Goal: Task Accomplishment & Management: Complete application form

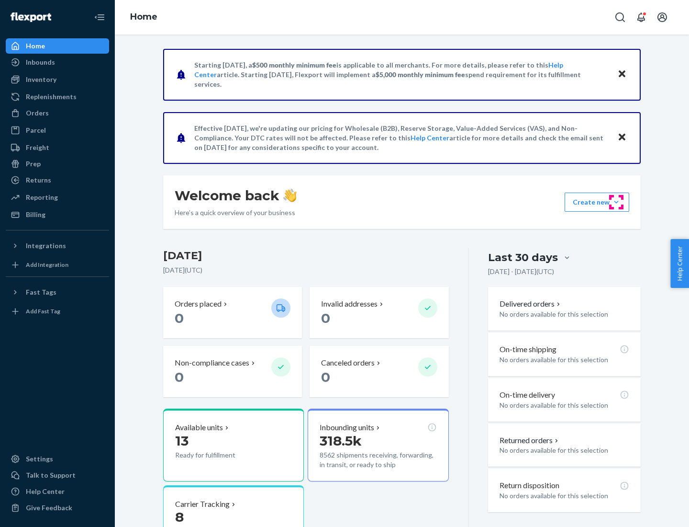
click at [617, 202] on button "Create new Create new inbound Create new order Create new product" at bounding box center [597, 201] width 65 height 19
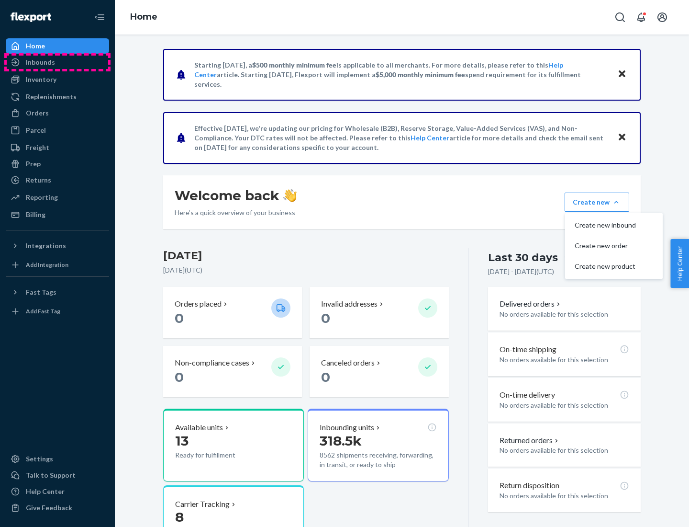
click at [57, 62] on div "Inbounds" at bounding box center [57, 62] width 101 height 13
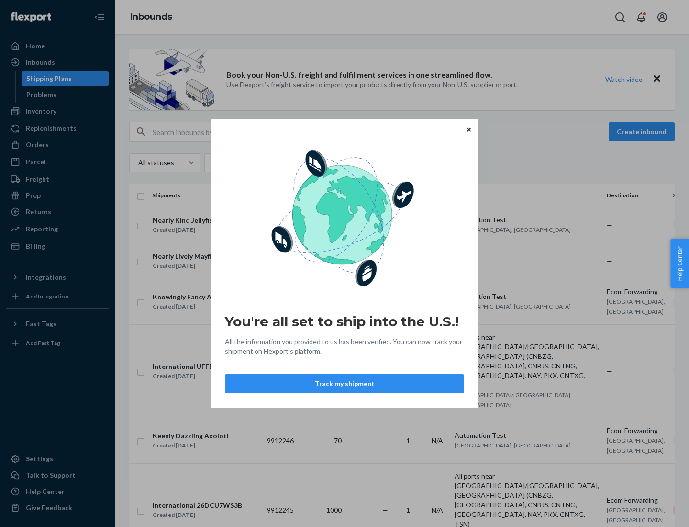
click at [345, 383] on button "Track my shipment" at bounding box center [344, 383] width 239 height 19
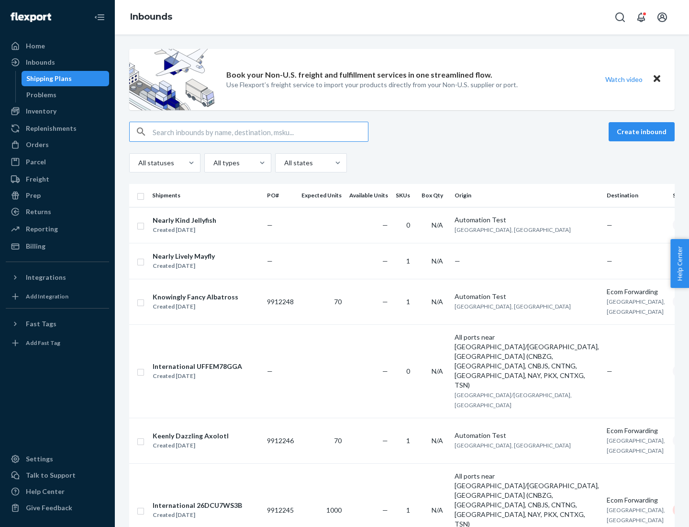
click at [643, 132] on button "Create inbound" at bounding box center [642, 131] width 66 height 19
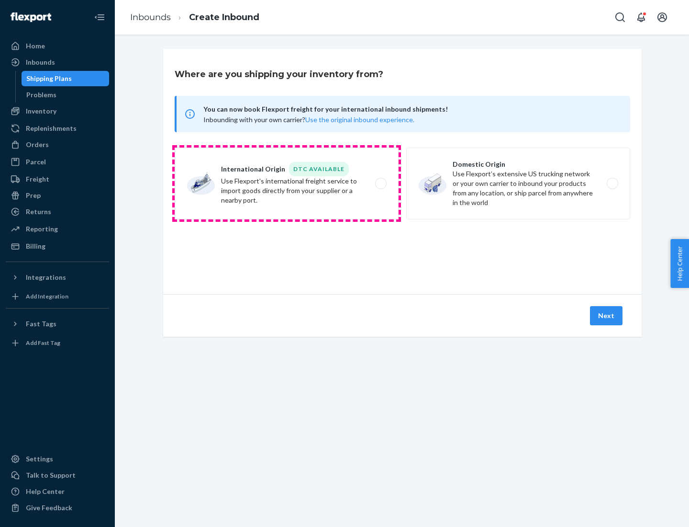
click at [287, 183] on label "International Origin DTC Available Use Flexport's international freight service…" at bounding box center [287, 183] width 224 height 72
click at [381, 183] on input "International Origin DTC Available Use Flexport's international freight service…" at bounding box center [384, 183] width 6 height 6
radio input "true"
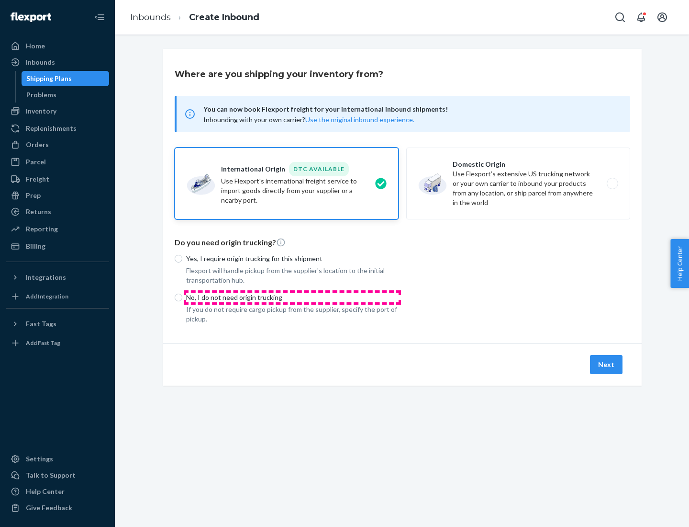
click at [292, 297] on p "No, I do not need origin trucking" at bounding box center [292, 297] width 213 height 10
click at [182, 297] on input "No, I do not need origin trucking" at bounding box center [179, 297] width 8 height 8
radio input "true"
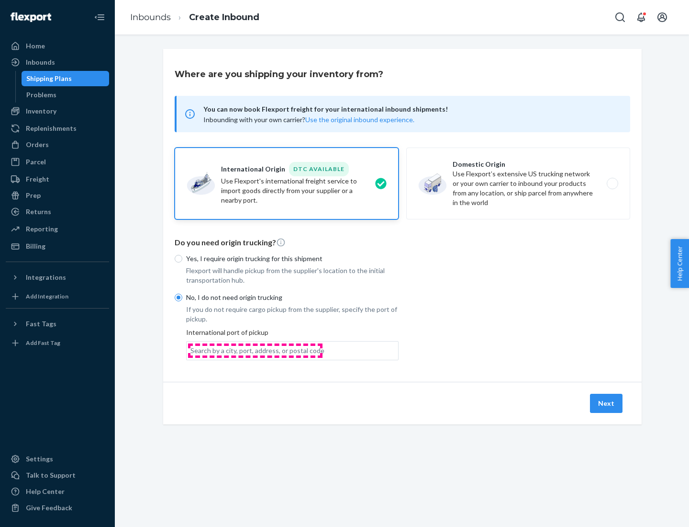
click at [255, 350] on div "Search by a city, port, address, or postal code" at bounding box center [258, 351] width 134 height 10
click at [191, 350] on input "Search by a city, port, address, or postal code" at bounding box center [191, 351] width 1 height 10
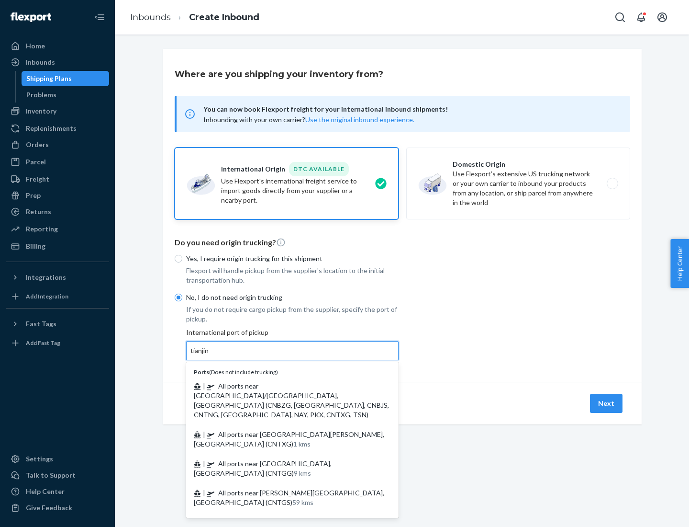
click at [283, 385] on span "| All ports near [GEOGRAPHIC_DATA]/[GEOGRAPHIC_DATA], [GEOGRAPHIC_DATA] (CNBZG,…" at bounding box center [291, 400] width 195 height 37
click at [210, 355] on input "tianjin" at bounding box center [201, 351] width 20 height 10
type input "All ports near [GEOGRAPHIC_DATA]/[GEOGRAPHIC_DATA], [GEOGRAPHIC_DATA] (CNBZG, […"
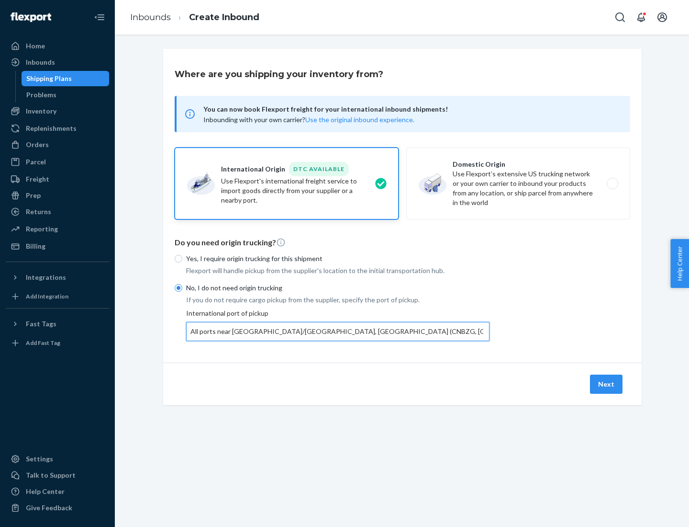
click at [607, 383] on button "Next" at bounding box center [606, 383] width 33 height 19
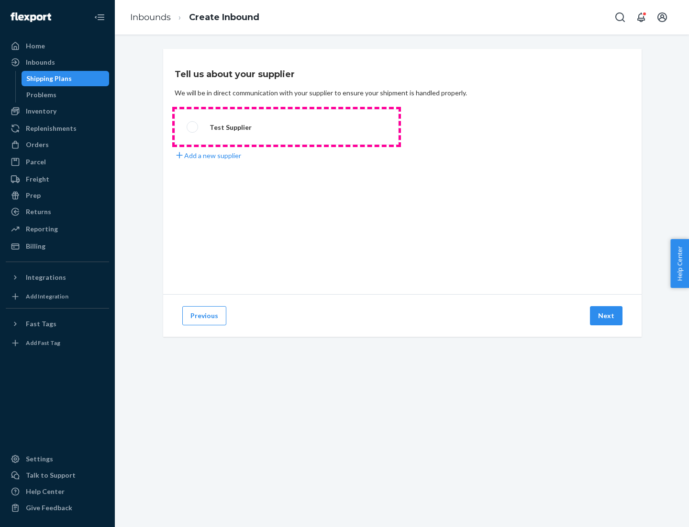
click at [287, 127] on label "Test Supplier" at bounding box center [287, 126] width 224 height 35
click at [193, 127] on input "Test Supplier" at bounding box center [190, 127] width 6 height 6
radio input "true"
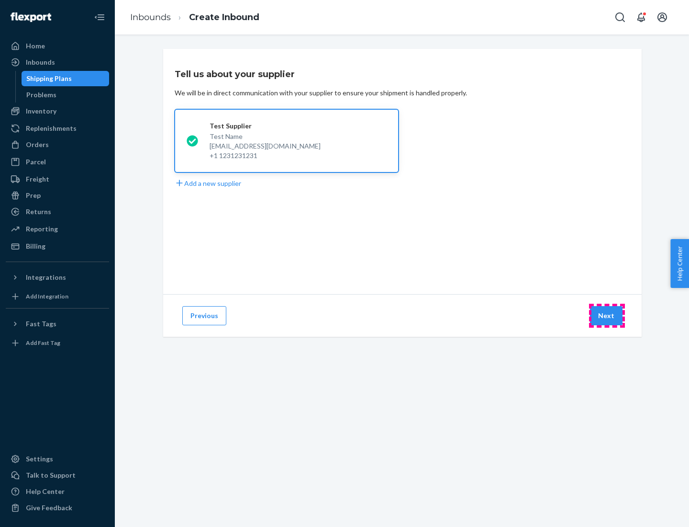
click at [607, 315] on button "Next" at bounding box center [606, 315] width 33 height 19
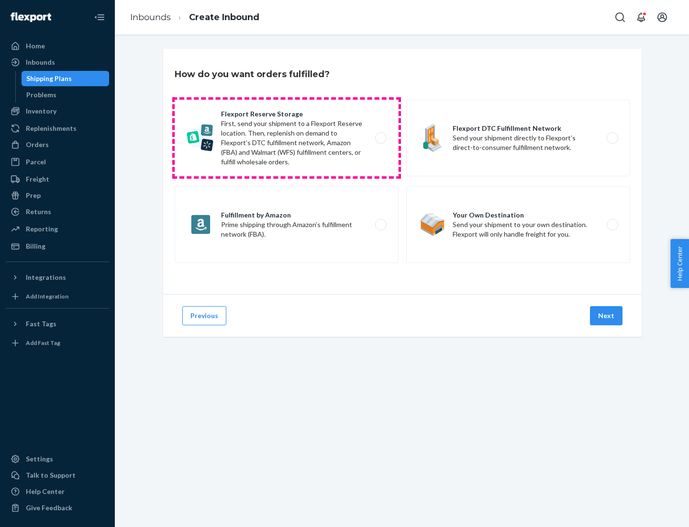
click at [287, 138] on label "Flexport Reserve Storage First, send your shipment to a Flexport Reserve locati…" at bounding box center [287, 138] width 224 height 77
click at [381, 138] on input "Flexport Reserve Storage First, send your shipment to a Flexport Reserve locati…" at bounding box center [384, 138] width 6 height 6
radio input "true"
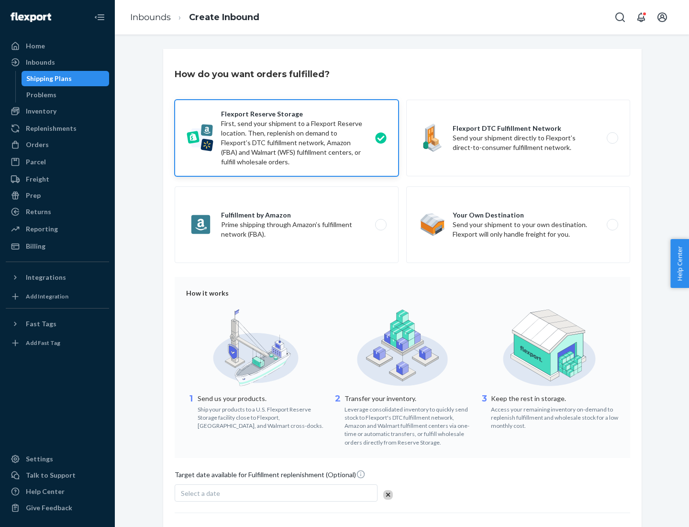
scroll to position [79, 0]
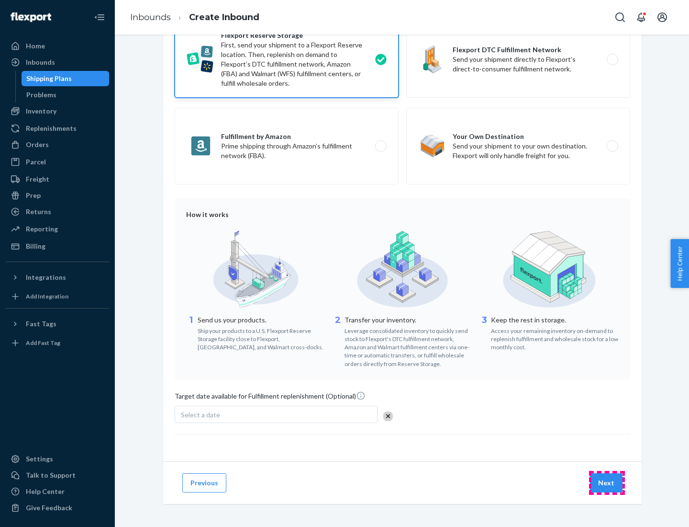
click at [607, 482] on button "Next" at bounding box center [606, 482] width 33 height 19
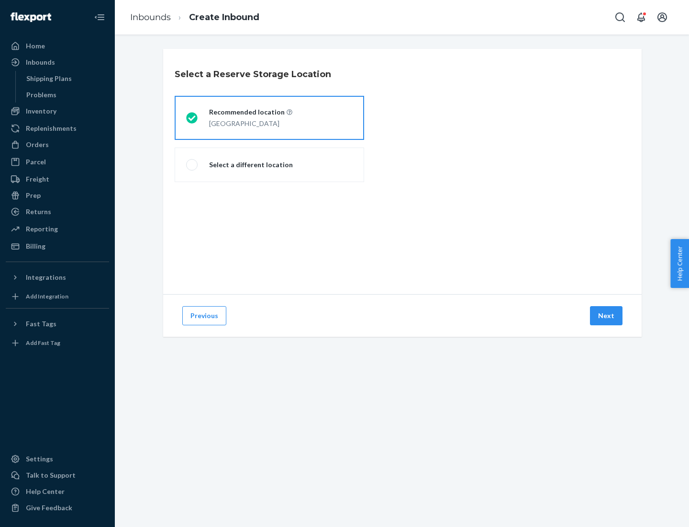
click at [270, 118] on div "[GEOGRAPHIC_DATA]" at bounding box center [250, 122] width 83 height 11
click at [192, 118] on input "Recommended location [GEOGRAPHIC_DATA]" at bounding box center [189, 118] width 6 height 6
click at [607, 315] on button "Next" at bounding box center [606, 315] width 33 height 19
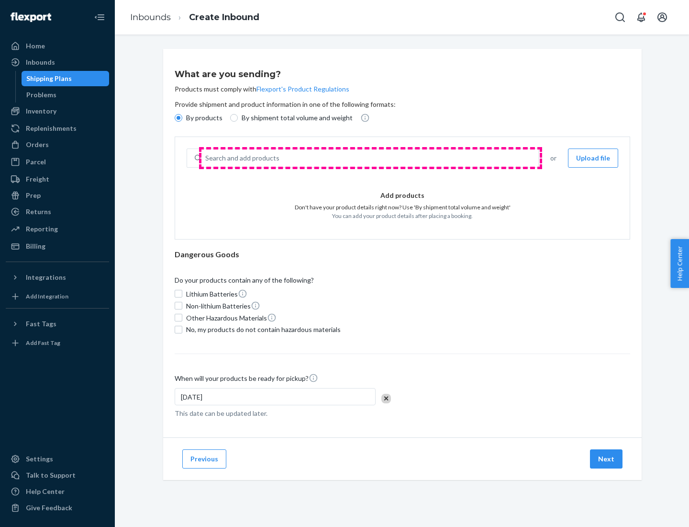
click at [371, 158] on div "Search and add products" at bounding box center [370, 157] width 337 height 17
click at [206, 158] on input "Search and add products" at bounding box center [205, 158] width 1 height 10
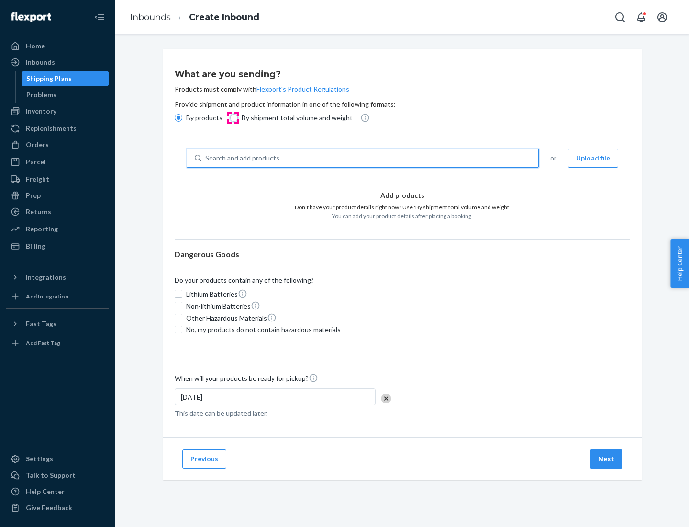
click at [233, 118] on input "By shipment total volume and weight" at bounding box center [234, 118] width 8 height 8
radio input "true"
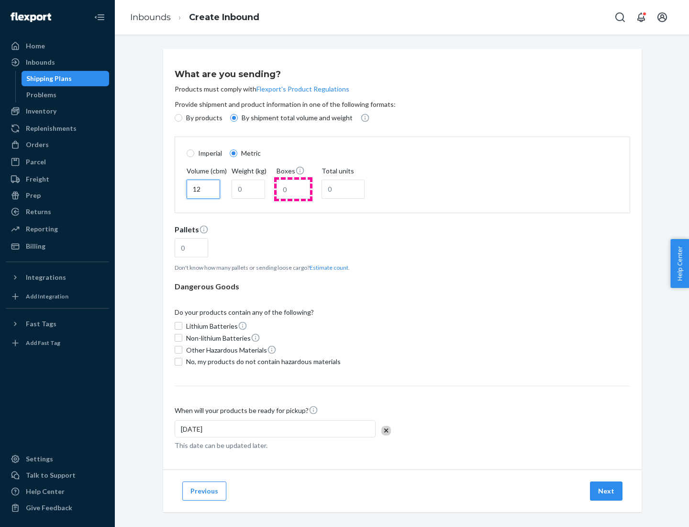
type input "12"
type input "22"
type input "222"
type input "121"
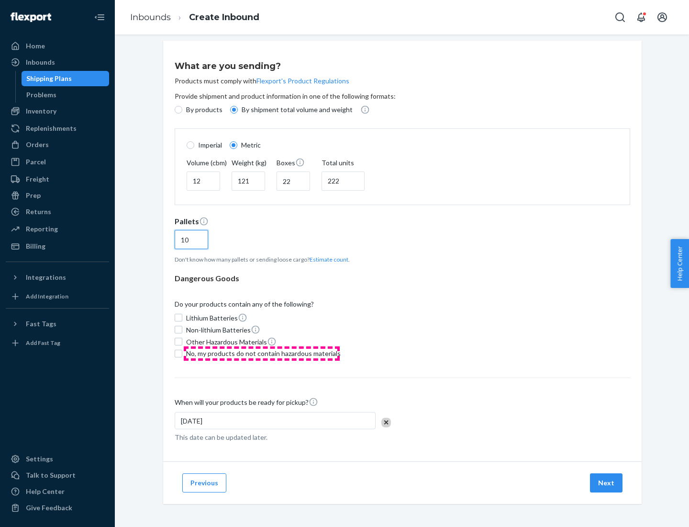
type input "10"
click at [262, 353] on span "No, my products do not contain hazardous materials" at bounding box center [263, 354] width 155 height 10
click at [182, 353] on input "No, my products do not contain hazardous materials" at bounding box center [179, 353] width 8 height 8
checkbox input "true"
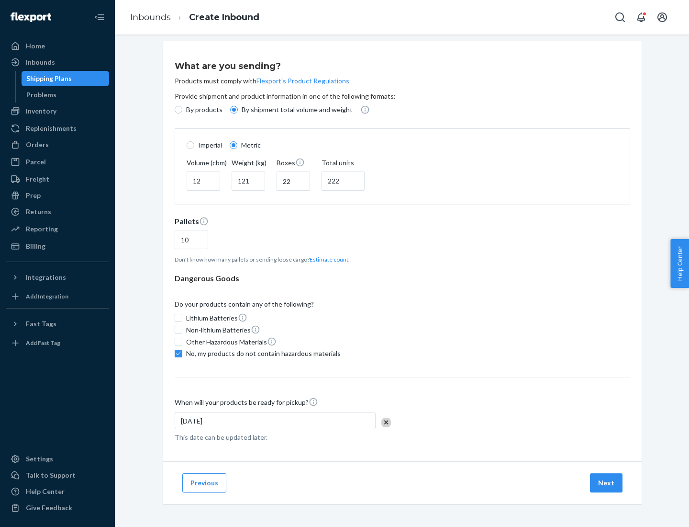
click at [607, 482] on button "Next" at bounding box center [606, 482] width 33 height 19
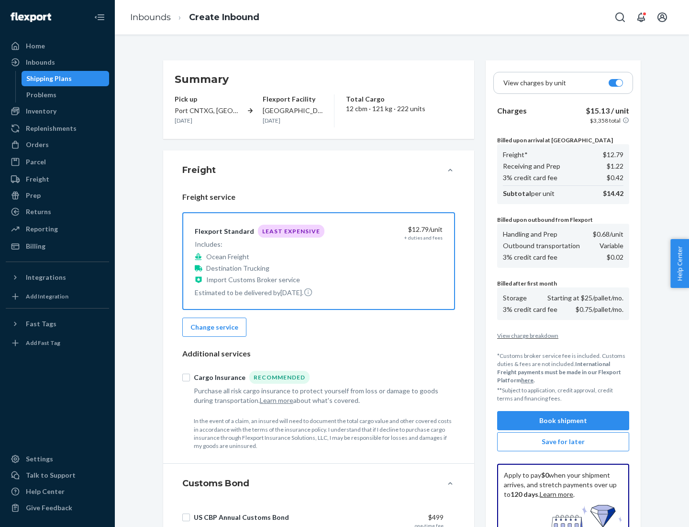
scroll to position [140, 0]
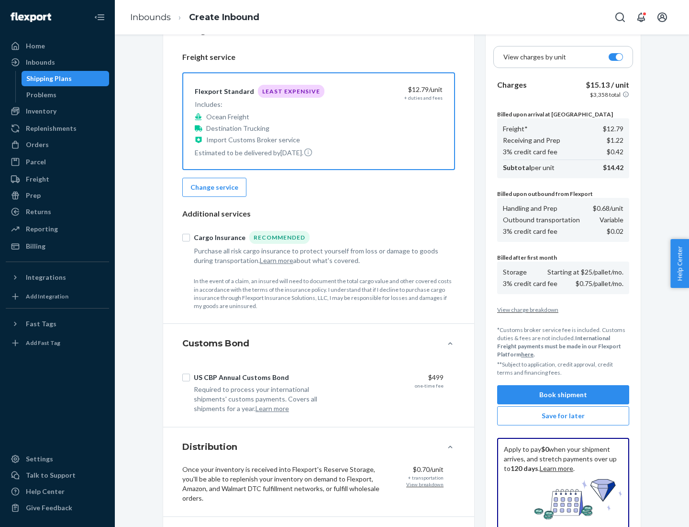
click at [563, 394] on button "Book shipment" at bounding box center [563, 394] width 132 height 19
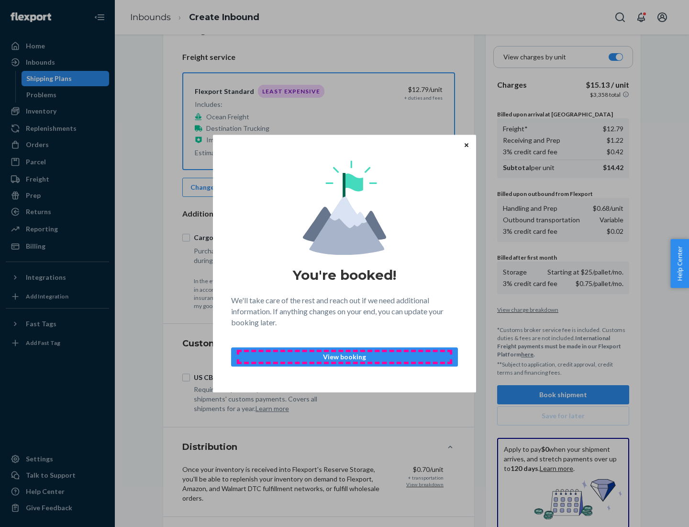
click at [345, 356] on p "View booking" at bounding box center [344, 357] width 211 height 10
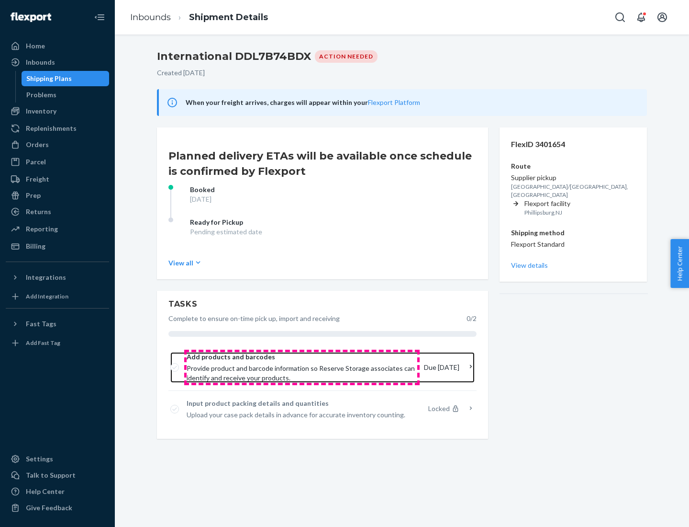
click at [302, 367] on span "Provide product and barcode information so Reserve Storage associates can ident…" at bounding box center [302, 372] width 230 height 19
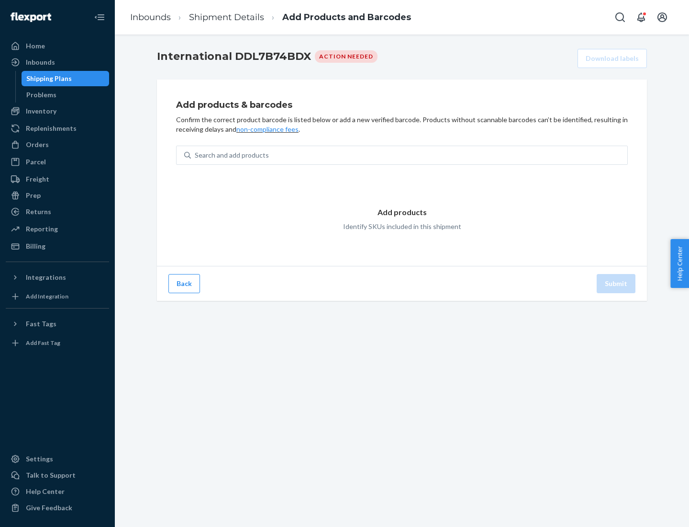
click at [409, 155] on div "Search and add products" at bounding box center [409, 154] width 437 height 17
click at [196, 155] on input "Search and add products" at bounding box center [195, 155] width 1 height 10
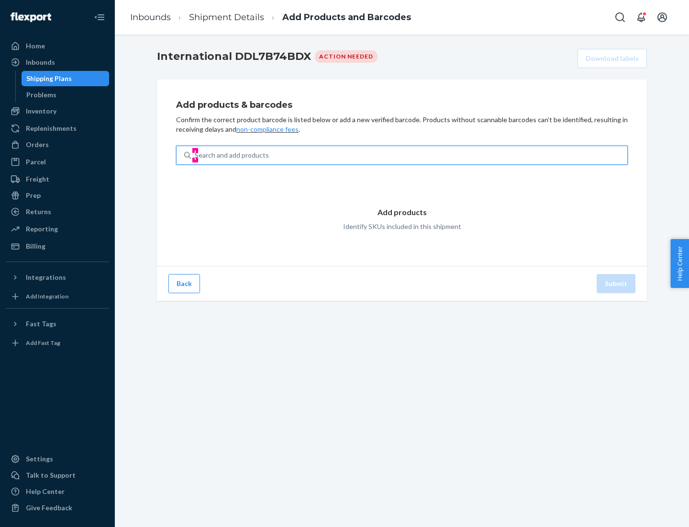
type input "test"
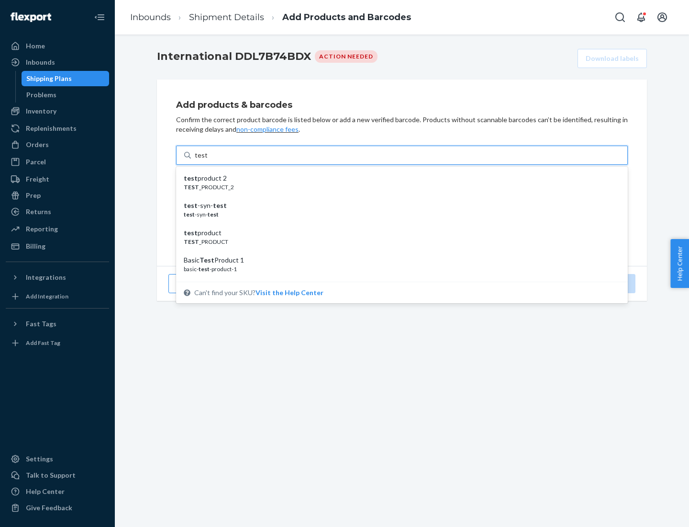
scroll to position [36, 0]
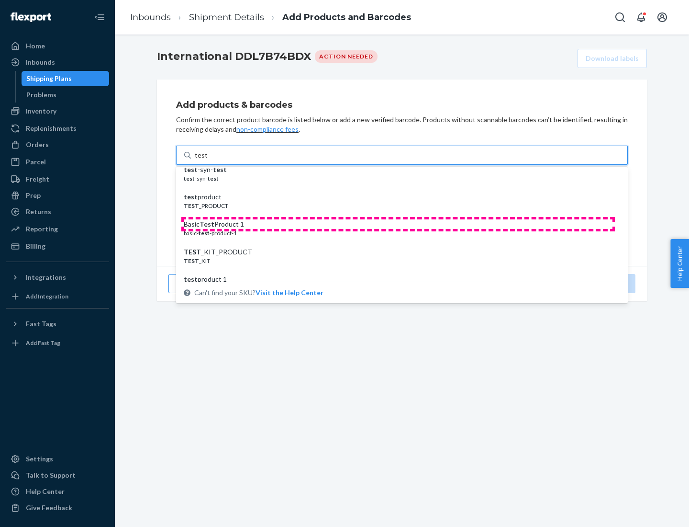
click at [398, 224] on div "Basic Test Product 1" at bounding box center [398, 224] width 429 height 10
click at [207, 160] on input "test" at bounding box center [201, 155] width 12 height 10
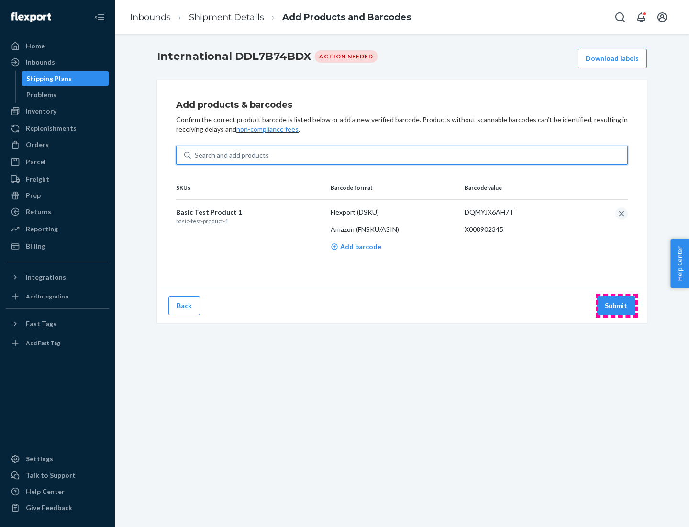
click at [617, 305] on button "Submit" at bounding box center [616, 305] width 39 height 19
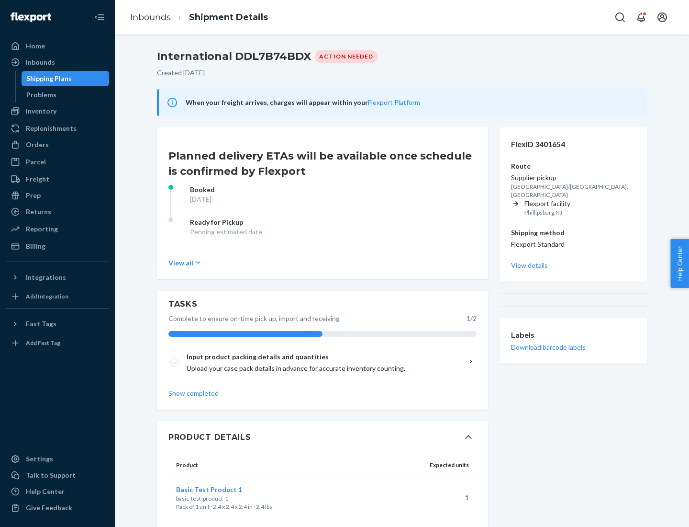
scroll to position [16, 0]
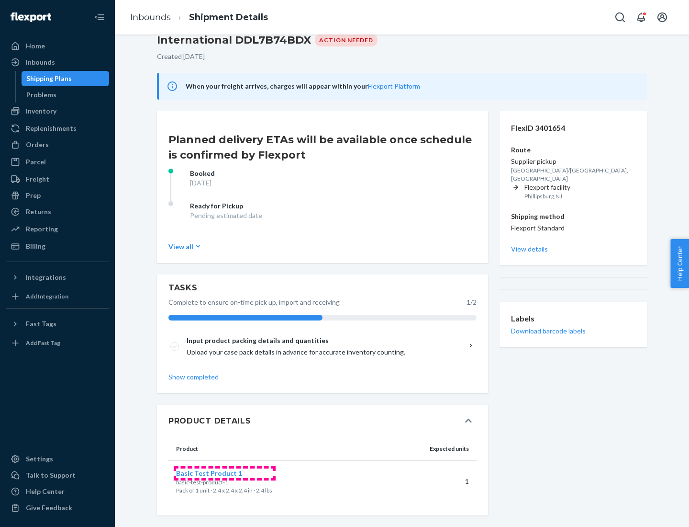
click at [225, 472] on span "Basic Test Product 1" at bounding box center [209, 473] width 66 height 8
